Goal: Answer question/provide support: Share knowledge or assist other users

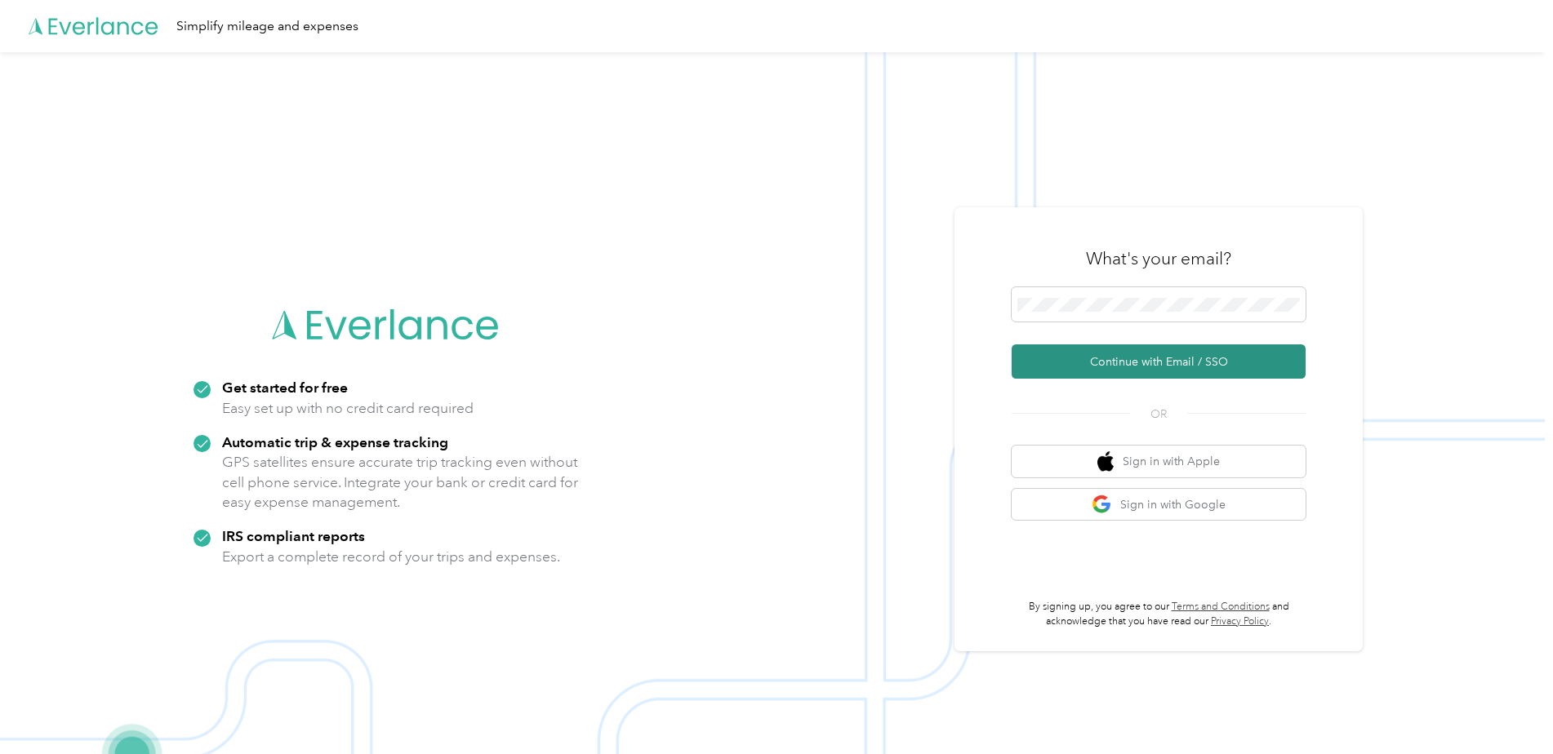
click at [1109, 356] on button "Continue with Email / SSO" at bounding box center [1158, 361] width 294 height 34
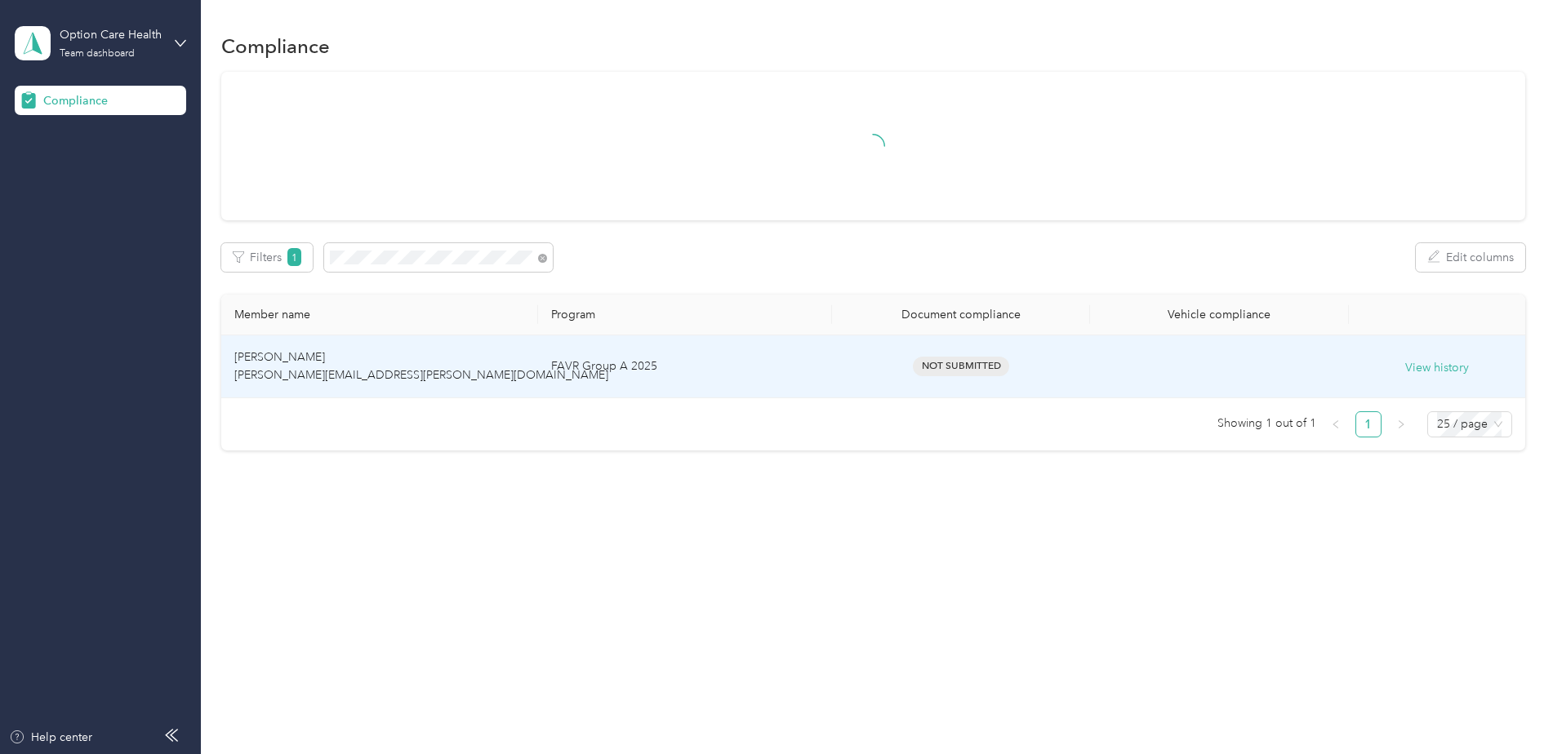
click at [511, 368] on td "[PERSON_NAME] [PERSON_NAME][EMAIL_ADDRESS][PERSON_NAME][DOMAIN_NAME]" at bounding box center [379, 367] width 317 height 63
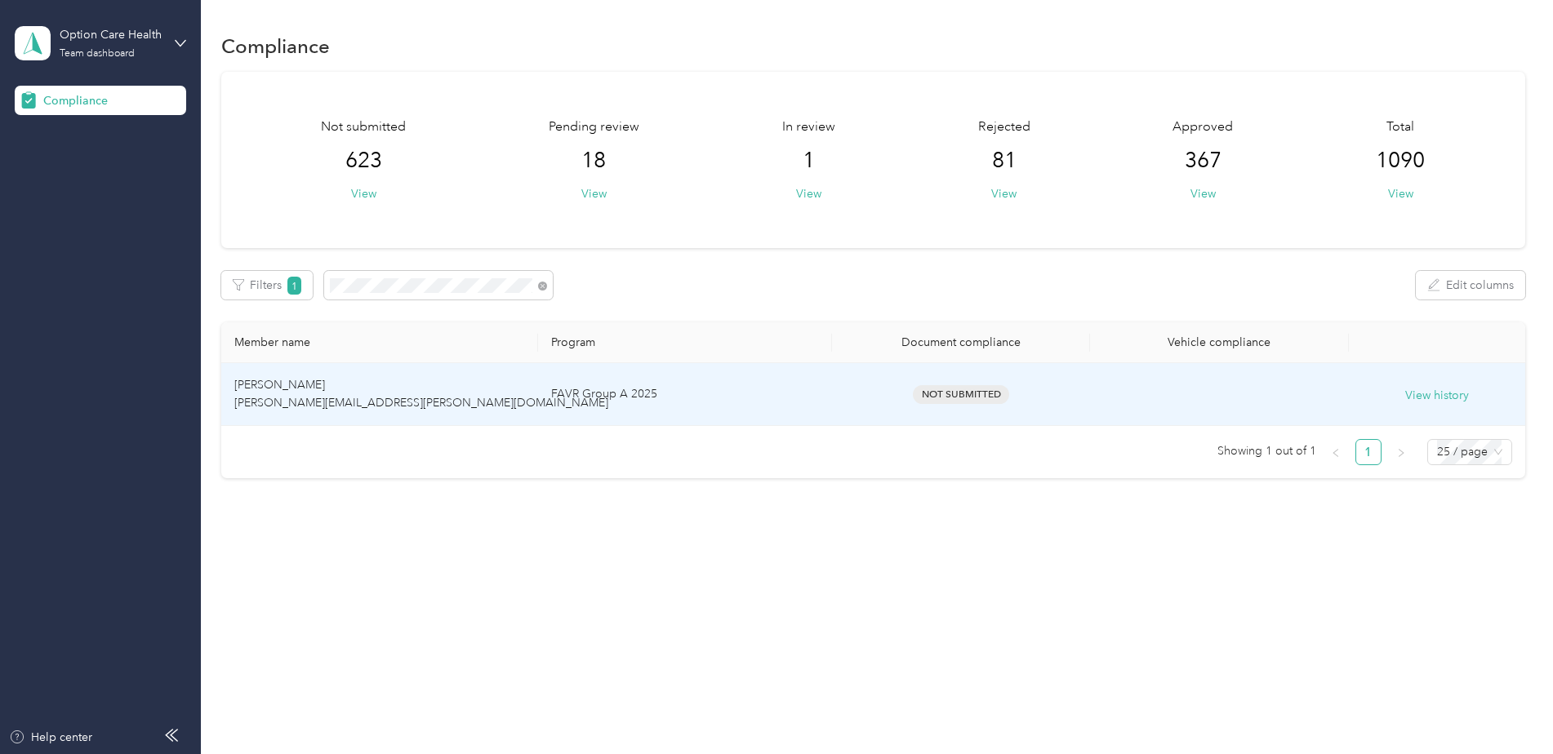
click at [522, 404] on td "[PERSON_NAME] [PERSON_NAME][EMAIL_ADDRESS][PERSON_NAME][DOMAIN_NAME]" at bounding box center [379, 394] width 317 height 63
click at [706, 391] on td "FAVR Group A 2025" at bounding box center [685, 394] width 294 height 63
click at [1425, 392] on button "View history" at bounding box center [1437, 396] width 64 height 18
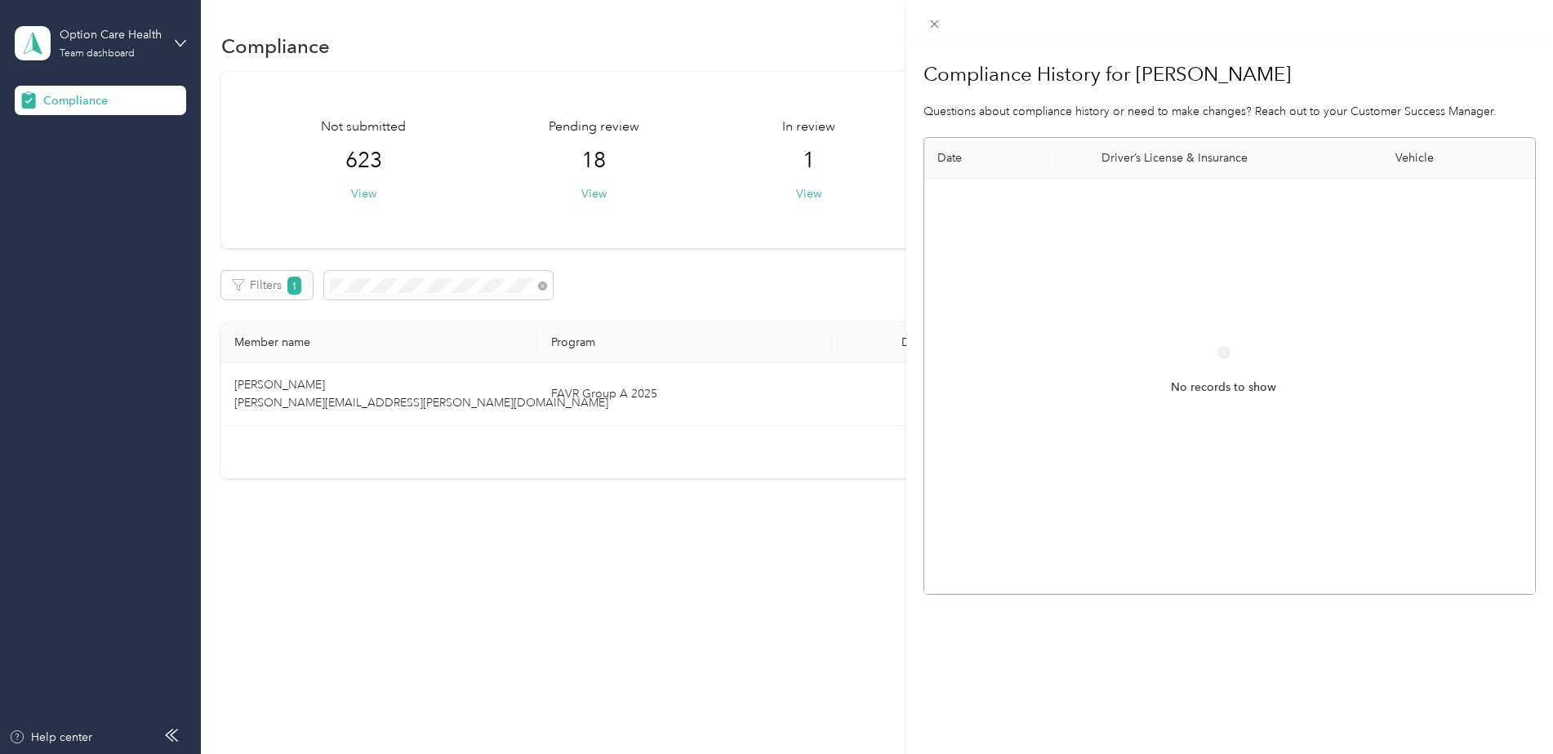
click at [775, 434] on div "Compliance History for [PERSON_NAME] Questions about compliance history or need…" at bounding box center [776, 377] width 1553 height 754
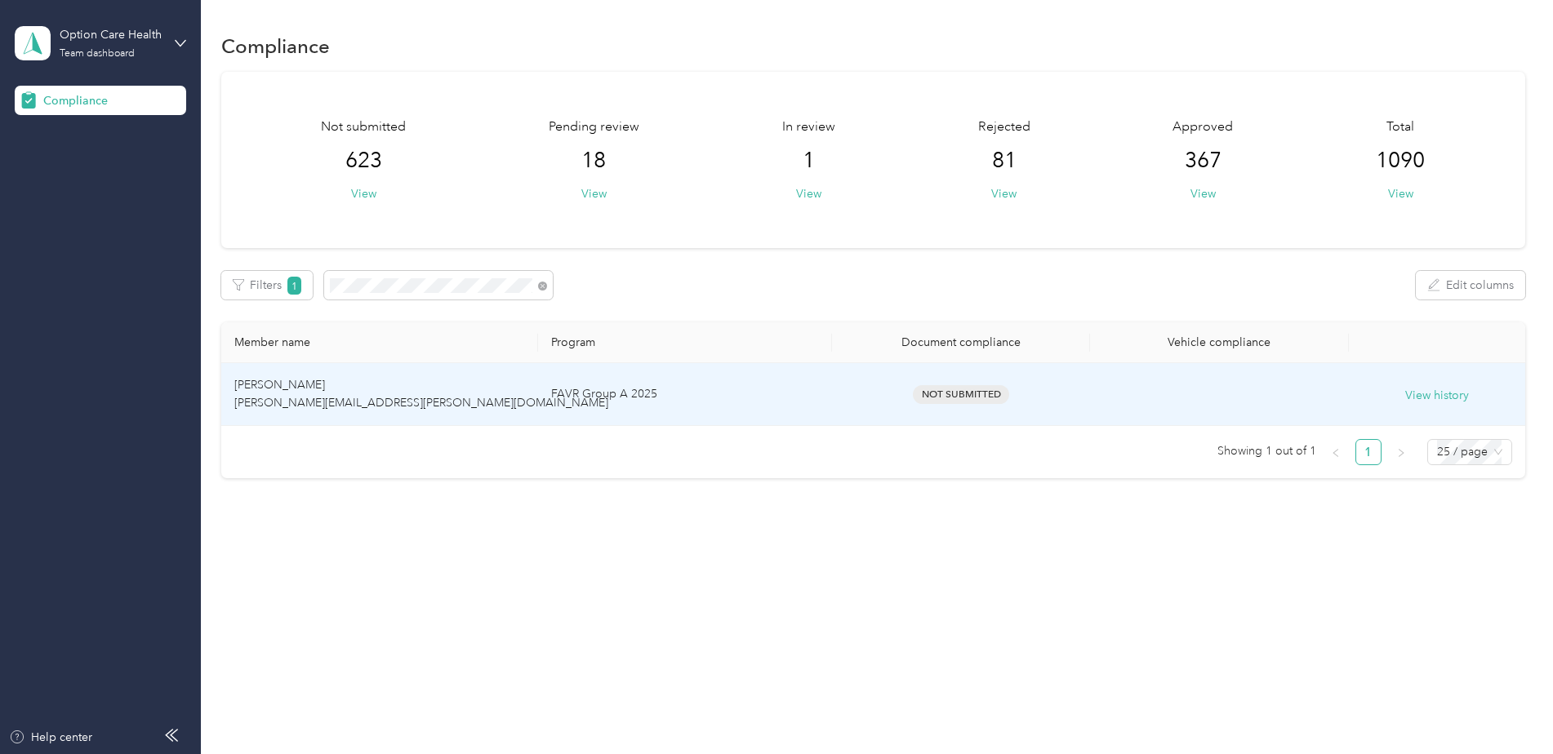
click at [780, 396] on td "FAVR Group A 2025" at bounding box center [685, 394] width 294 height 63
click at [743, 398] on td "FAVR Group A 2025" at bounding box center [685, 394] width 294 height 63
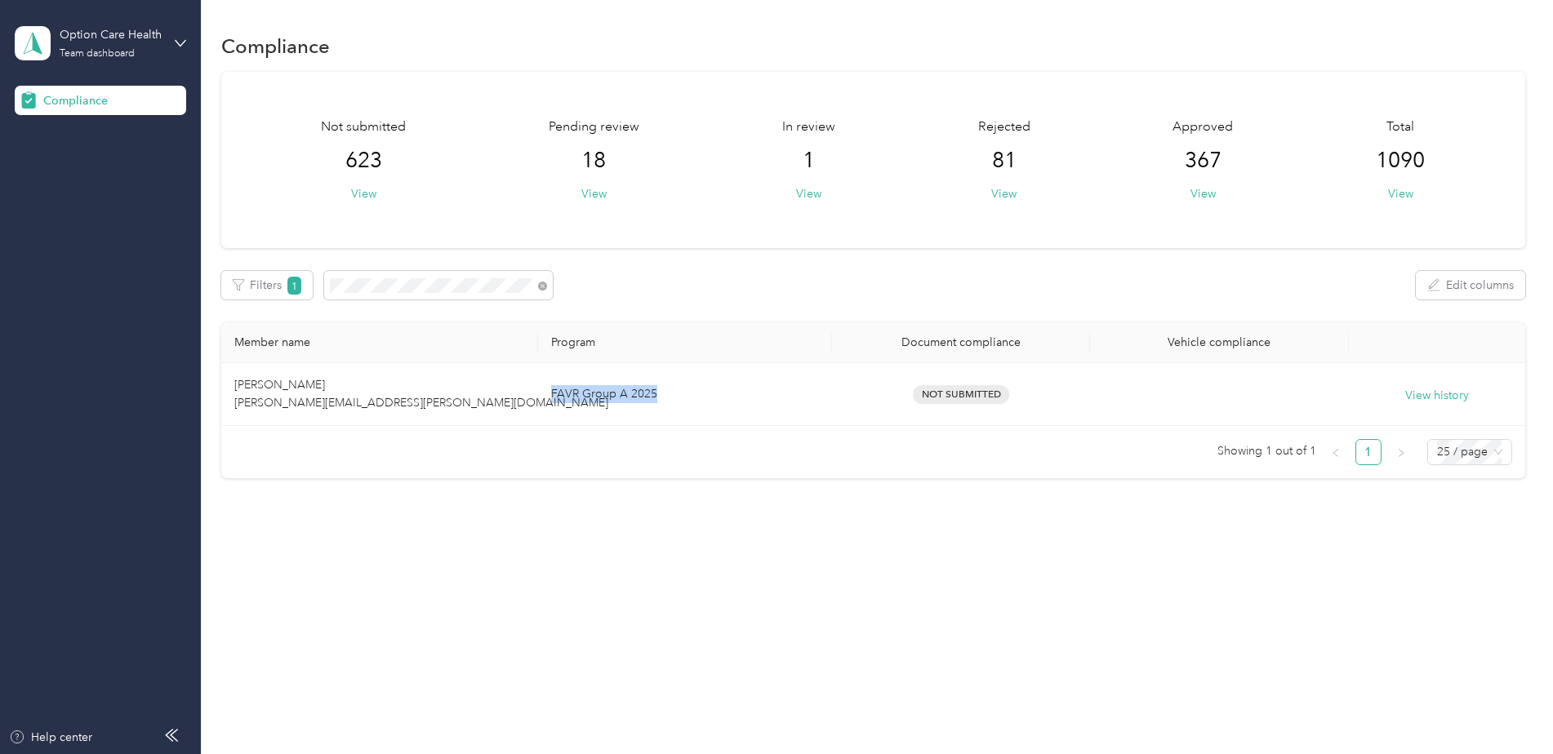
click at [743, 398] on td "FAVR Group A 2025" at bounding box center [685, 394] width 294 height 63
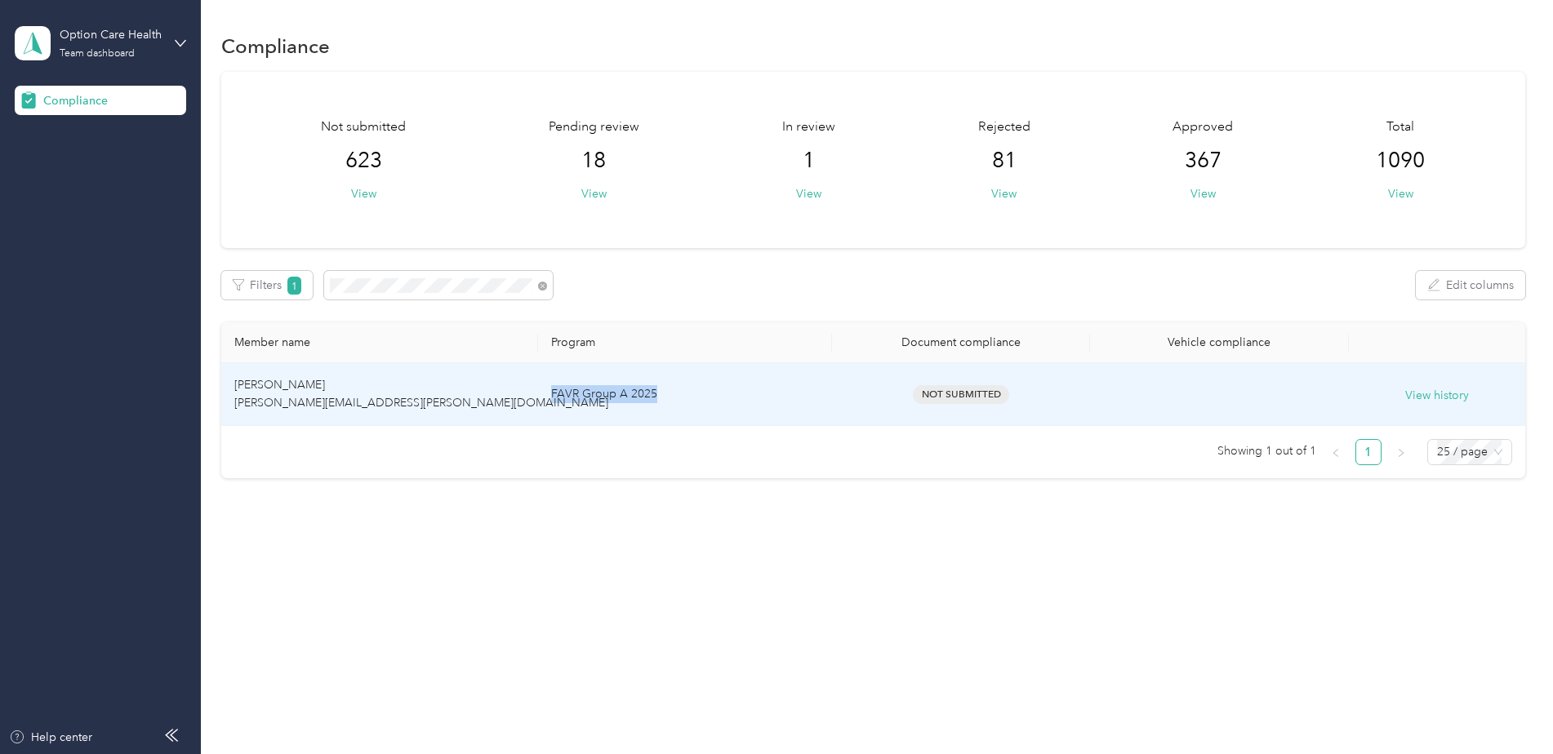
drag, startPoint x: 743, startPoint y: 398, endPoint x: 703, endPoint y: 409, distance: 41.6
click at [703, 409] on td "FAVR Group A 2025" at bounding box center [685, 394] width 294 height 63
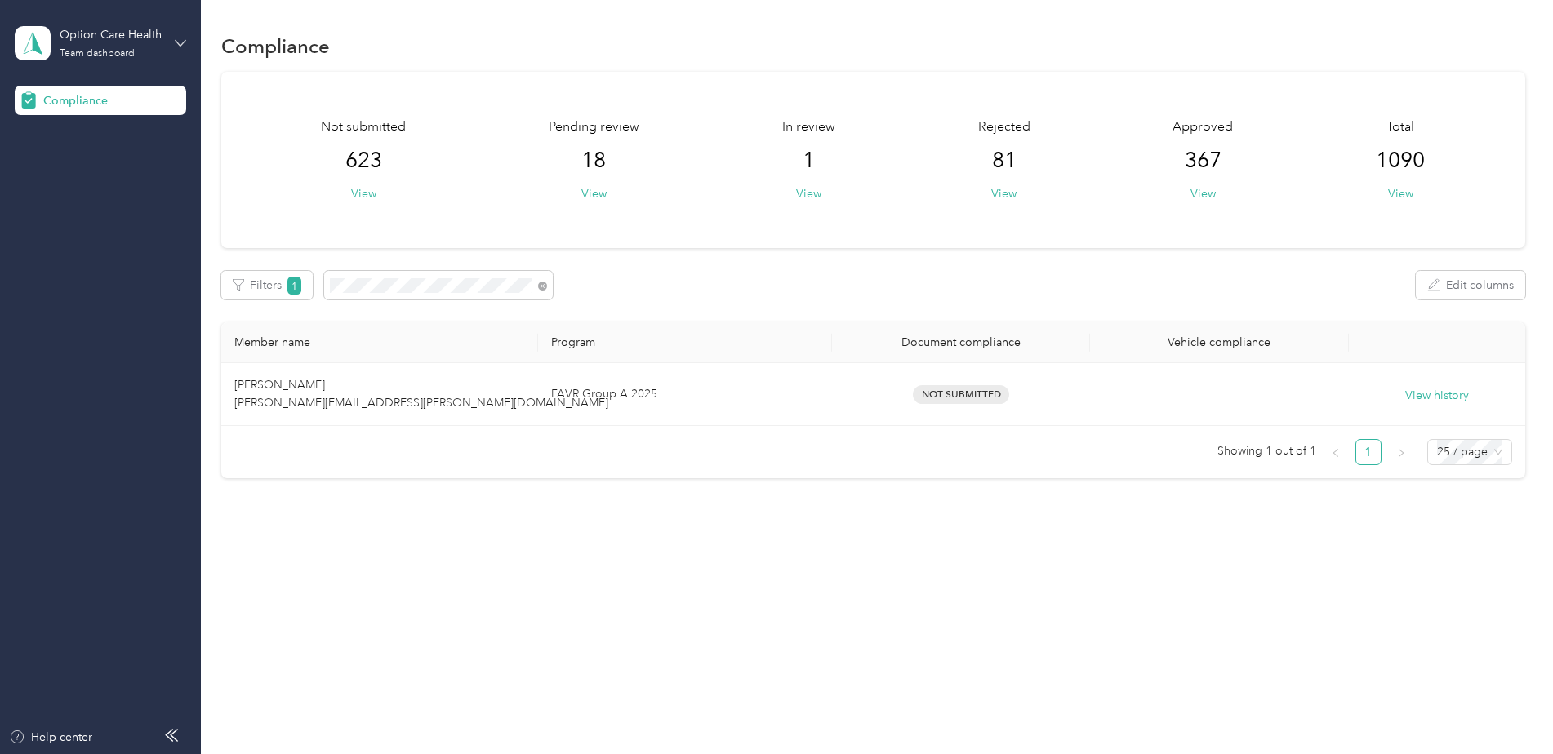
click at [176, 43] on icon at bounding box center [180, 43] width 11 height 11
click at [112, 180] on div "You’re signed in as [EMAIL_ADDRESS][DOMAIN_NAME] Team dashboard Log out" at bounding box center [187, 133] width 344 height 130
click at [181, 41] on icon at bounding box center [180, 43] width 11 height 11
click at [89, 176] on div "Log out" at bounding box center [186, 171] width 321 height 29
